Goal: Task Accomplishment & Management: Complete application form

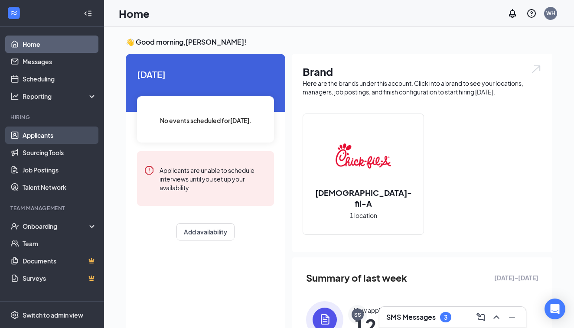
click at [56, 134] on link "Applicants" at bounding box center [60, 134] width 74 height 17
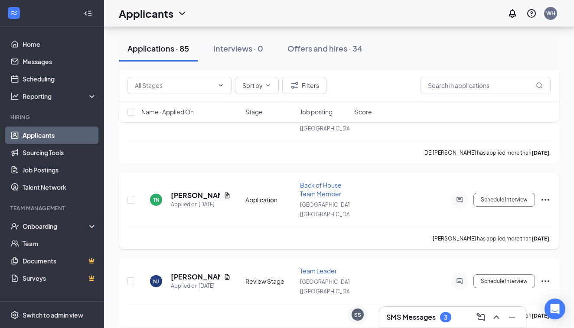
scroll to position [1557, 0]
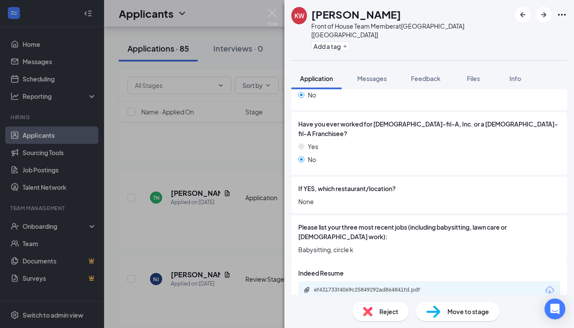
scroll to position [277, 0]
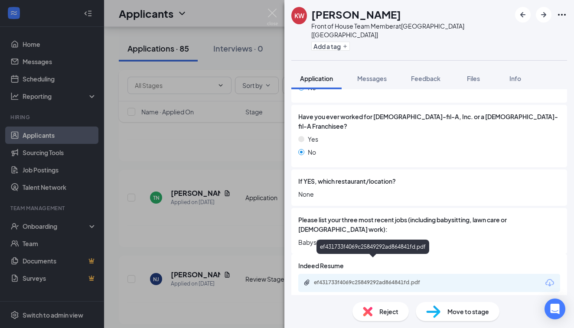
click at [391, 279] on div "ef431733f4069c25849292ad864841fd.pdf" at bounding box center [374, 282] width 121 height 7
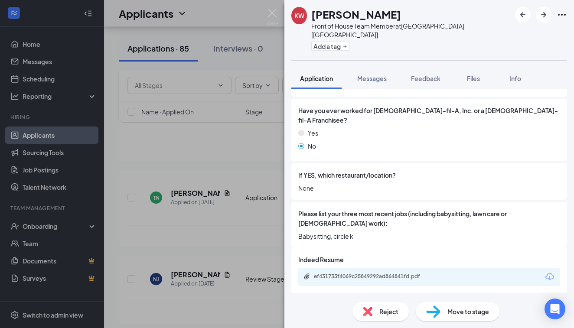
scroll to position [282, 0]
click at [214, 161] on div "KW [PERSON_NAME] Front of House Team Member at [GEOGRAPHIC_DATA] [[GEOGRAPHIC_D…" at bounding box center [287, 164] width 574 height 328
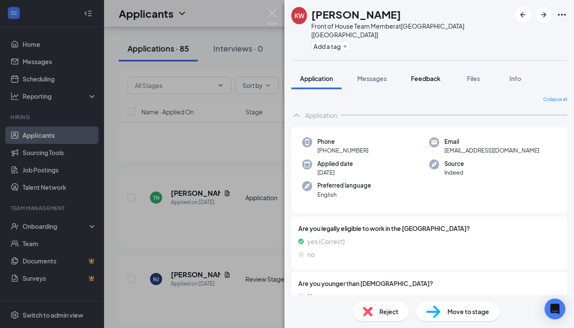
click at [429, 75] on span "Feedback" at bounding box center [425, 79] width 29 height 8
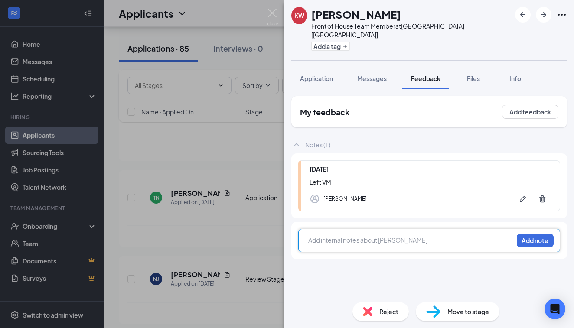
click at [374, 236] on div at bounding box center [410, 240] width 204 height 9
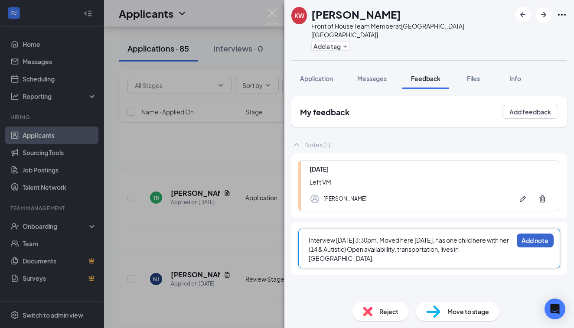
click at [533, 233] on button "Add note" at bounding box center [534, 240] width 37 height 14
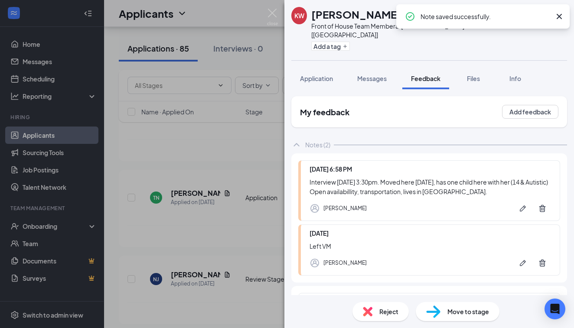
click at [204, 162] on div "KW [PERSON_NAME] Front of House Team Member at [GEOGRAPHIC_DATA] [[GEOGRAPHIC_D…" at bounding box center [287, 164] width 574 height 328
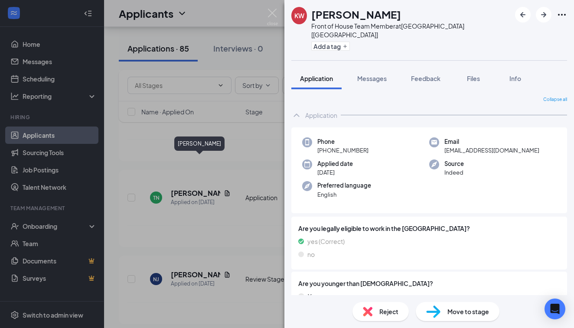
click at [204, 162] on div "KW [PERSON_NAME] Front of House Team Member at [GEOGRAPHIC_DATA] [[GEOGRAPHIC_D…" at bounding box center [287, 164] width 574 height 328
